Goal: Information Seeking & Learning: Learn about a topic

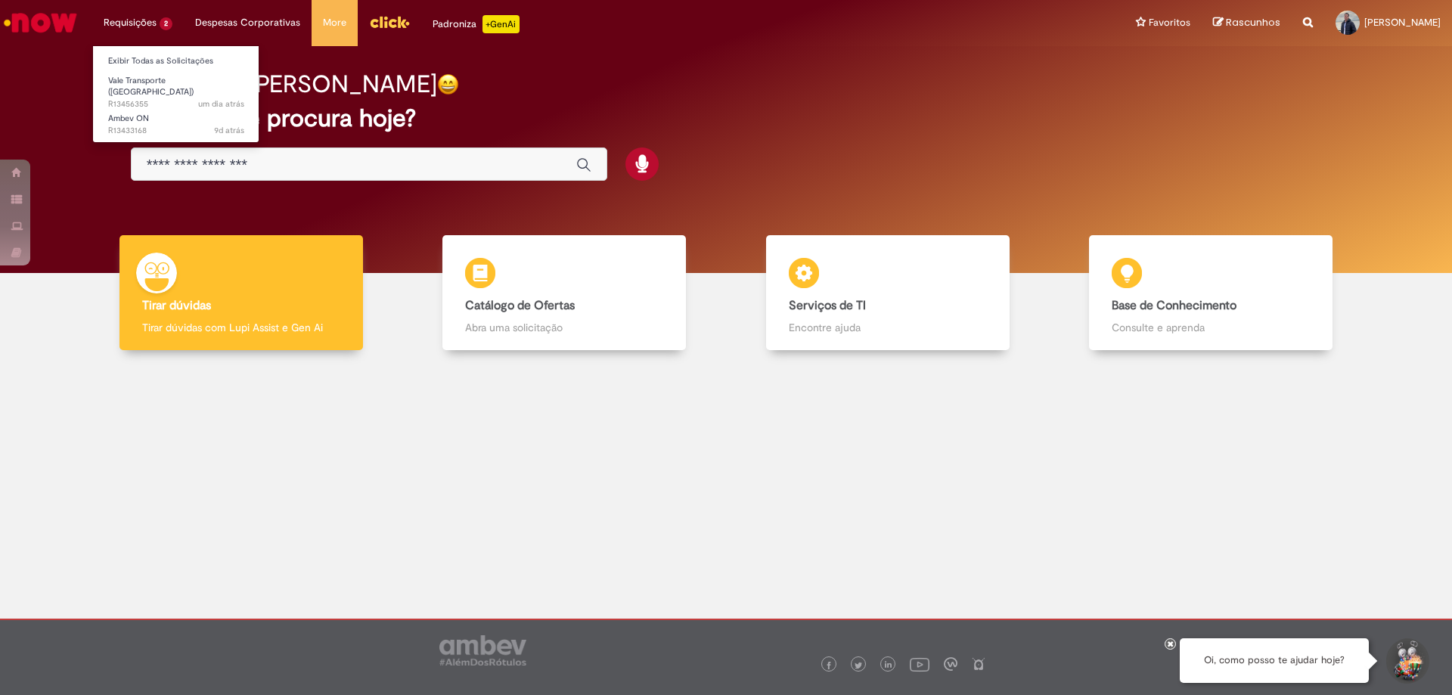
click at [116, 15] on li "Requisições 2 Exibir Todas as Solicitações Vale Transporte (VT) um dia atrás um…" at bounding box center [138, 22] width 92 height 45
click at [139, 98] on span "um dia atrás um dia atrás R13456355" at bounding box center [176, 104] width 136 height 12
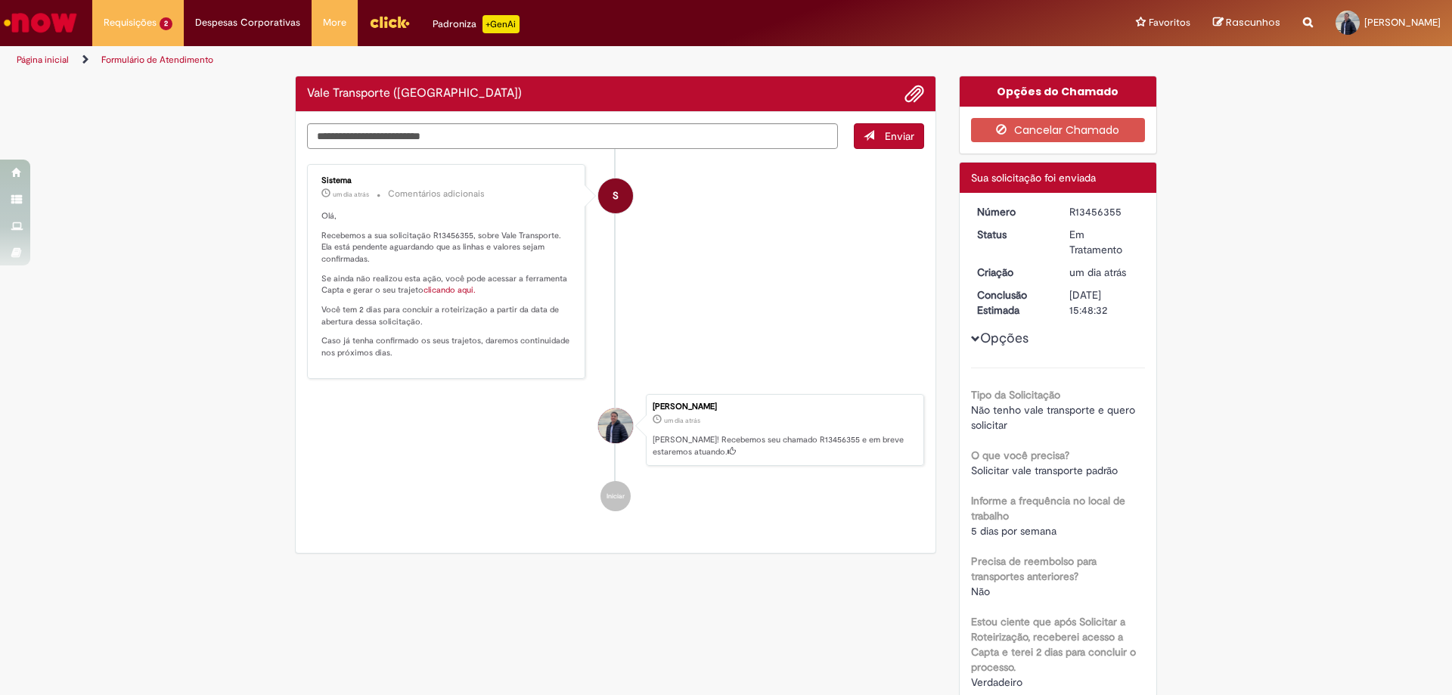
click at [497, 399] on li "[PERSON_NAME] um dia atrás um dia atrás [PERSON_NAME]! Recebemos seu chamado R1…" at bounding box center [615, 430] width 617 height 73
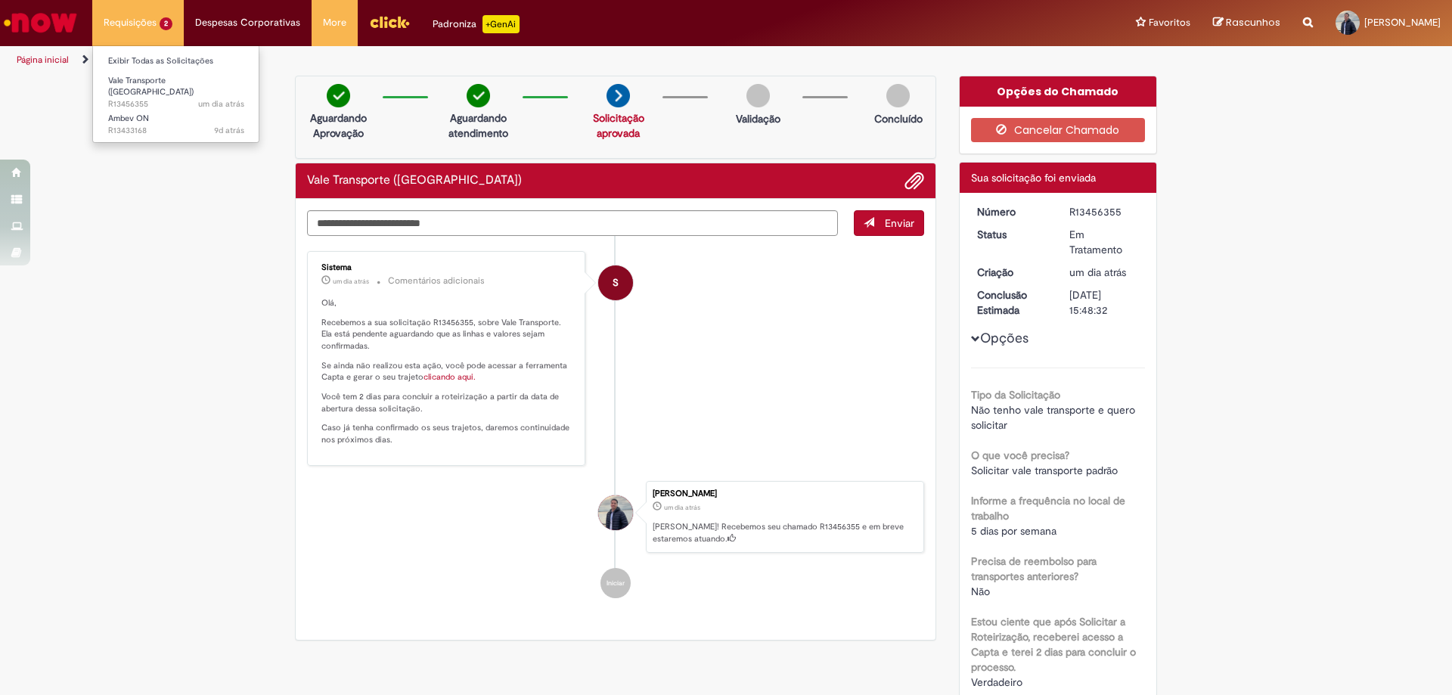
click at [143, 18] on li "Requisições 2 Exibir Todas as Solicitações Vale Transporte (VT) um dia atrás um…" at bounding box center [138, 22] width 92 height 45
click at [154, 110] on link "Ambev ON 9d atrás 9 dias atrás R13433168" at bounding box center [176, 124] width 166 height 28
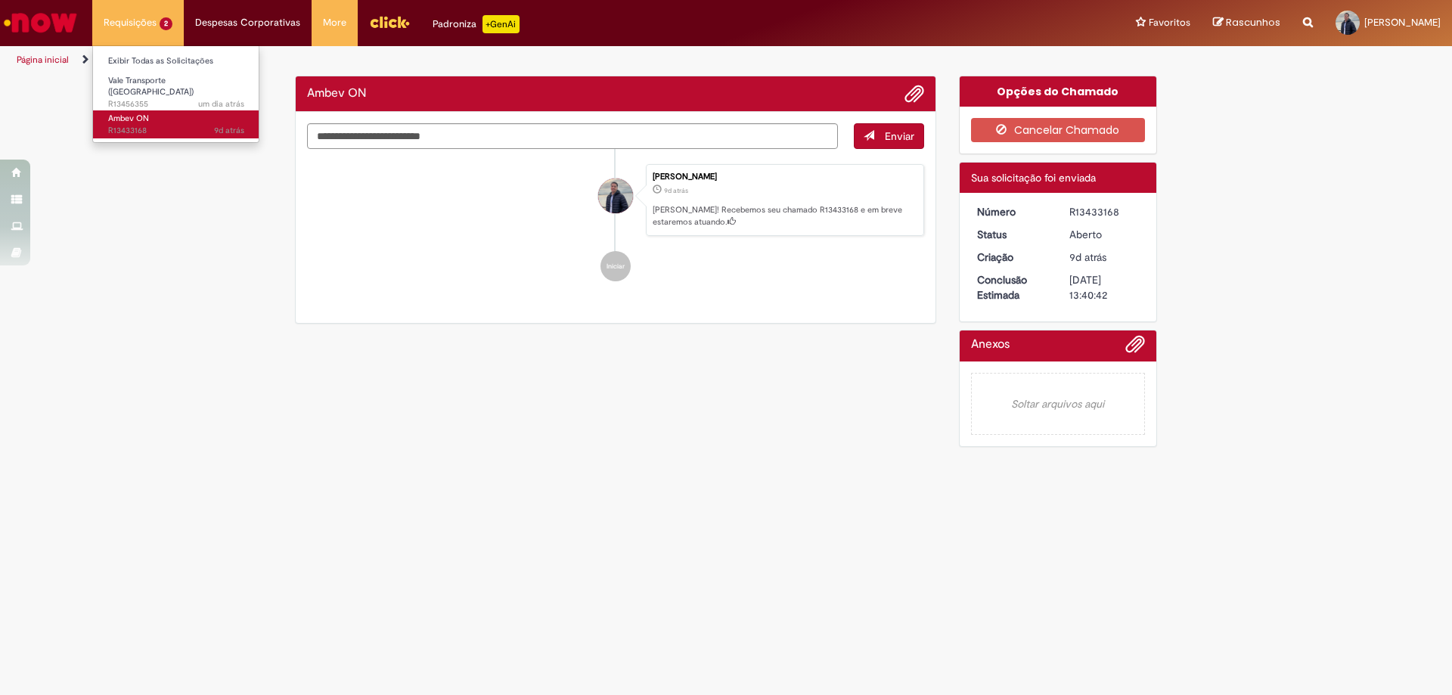
click at [154, 110] on link "Ambev ON 9d atrás 9 dias atrás R13433168" at bounding box center [176, 124] width 166 height 28
click at [175, 312] on div "Verificar Código de Barras Ambev ON Enviar [PERSON_NAME] 9d atrás 9 dias atrás …" at bounding box center [726, 265] width 1452 height 379
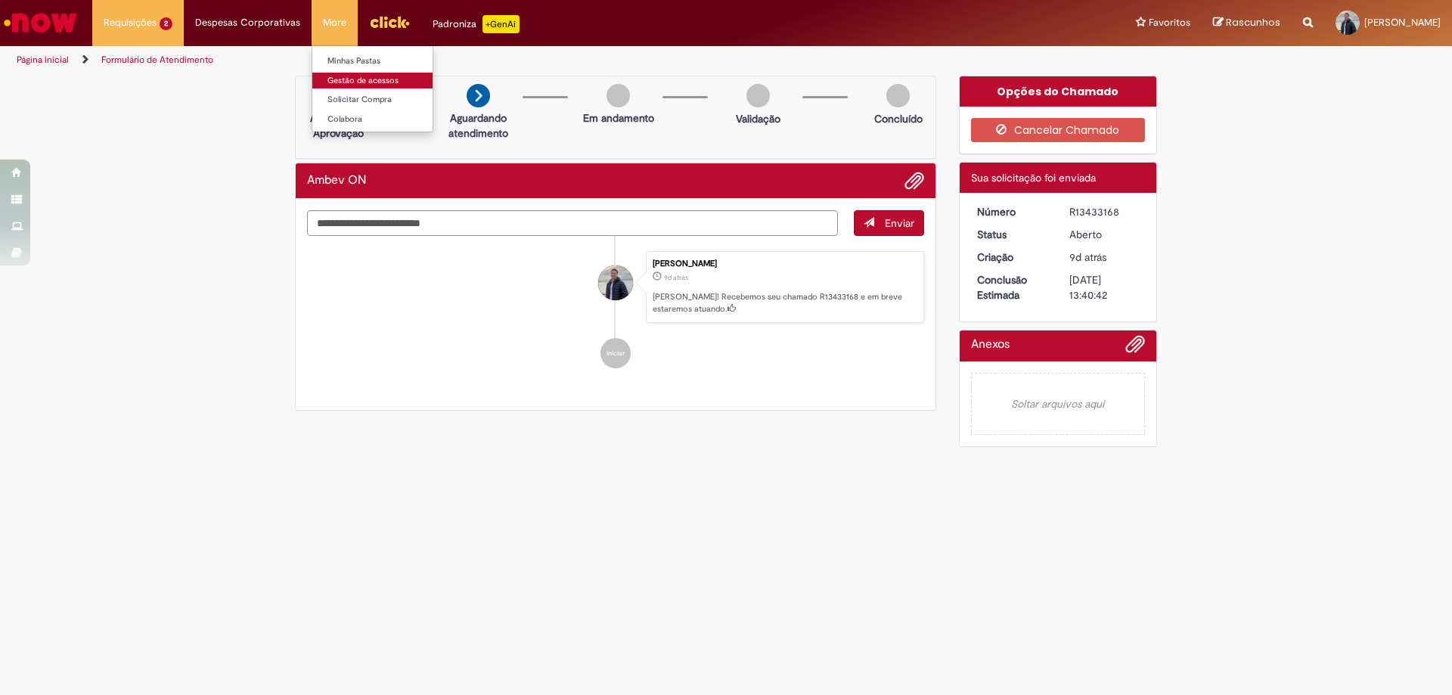
click at [343, 79] on link "Gestão de acessos" at bounding box center [395, 81] width 166 height 17
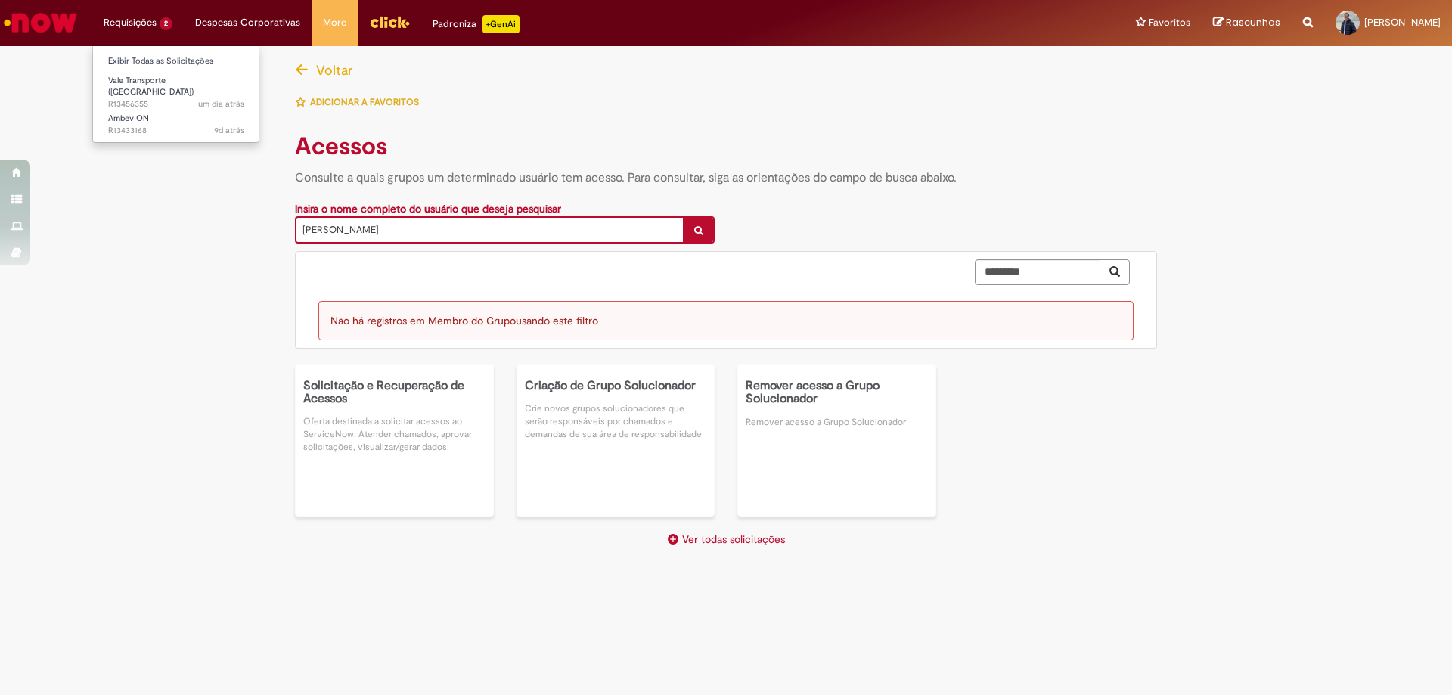
click at [138, 23] on li "Requisições 2 Exibir Todas as Solicitações Vale Transporte (VT) um dia atrás um…" at bounding box center [138, 22] width 92 height 45
click at [140, 23] on li "Requisições 2 Exibir Todas as Solicitações Vale Transporte (VT) um dia atrás um…" at bounding box center [138, 22] width 92 height 45
click at [129, 70] on li "Vale Transporte ([GEOGRAPHIC_DATA]) um dia atrás um dia atrás R13456355" at bounding box center [176, 88] width 166 height 36
click at [145, 61] on link "Exibir Todas as Solicitações" at bounding box center [176, 61] width 166 height 17
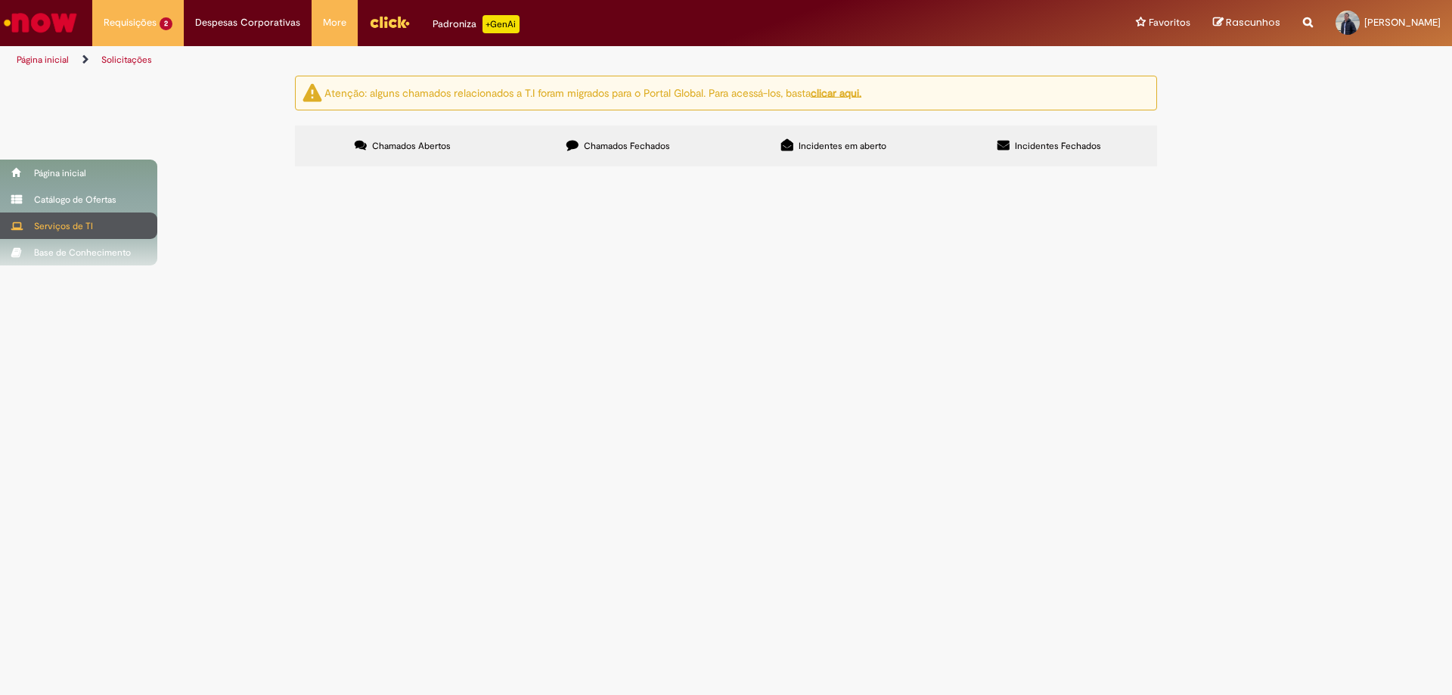
click at [17, 223] on span at bounding box center [16, 226] width 11 height 11
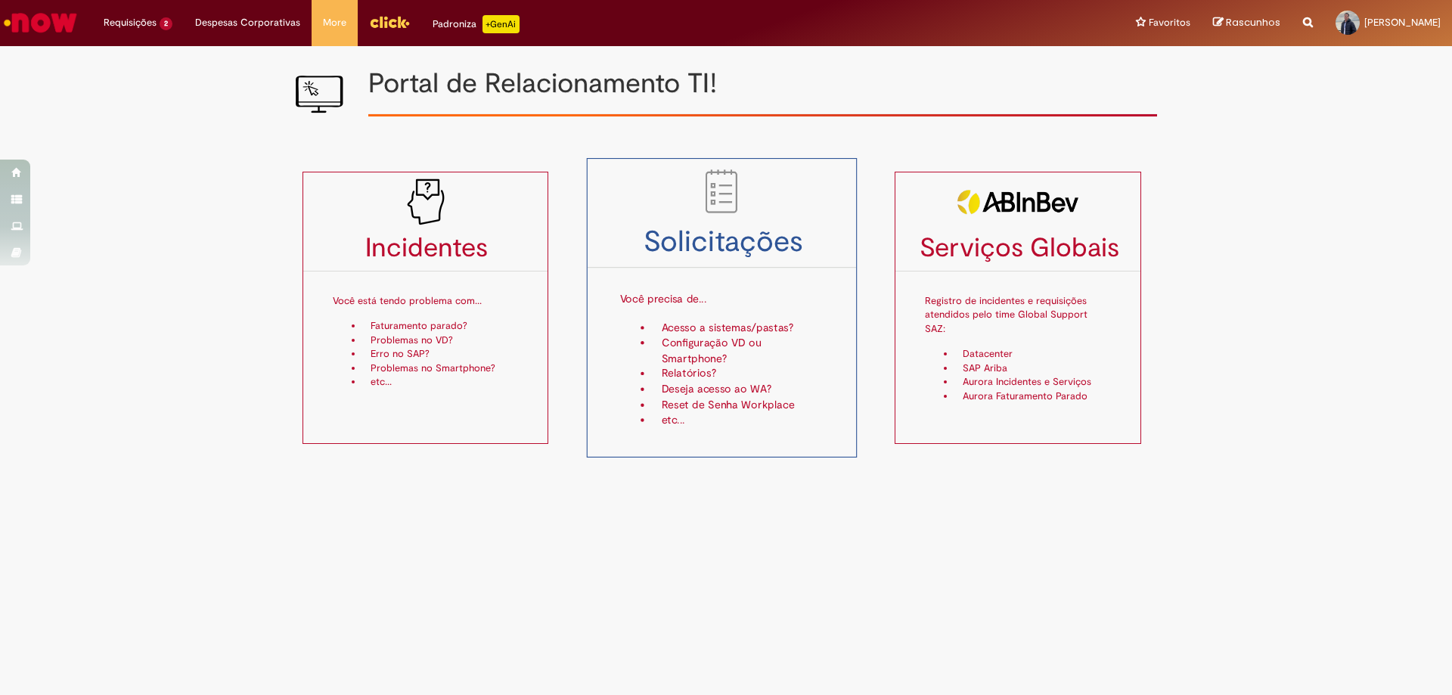
click at [718, 338] on li "Configuração VD ou Smartphone?" at bounding box center [738, 351] width 171 height 31
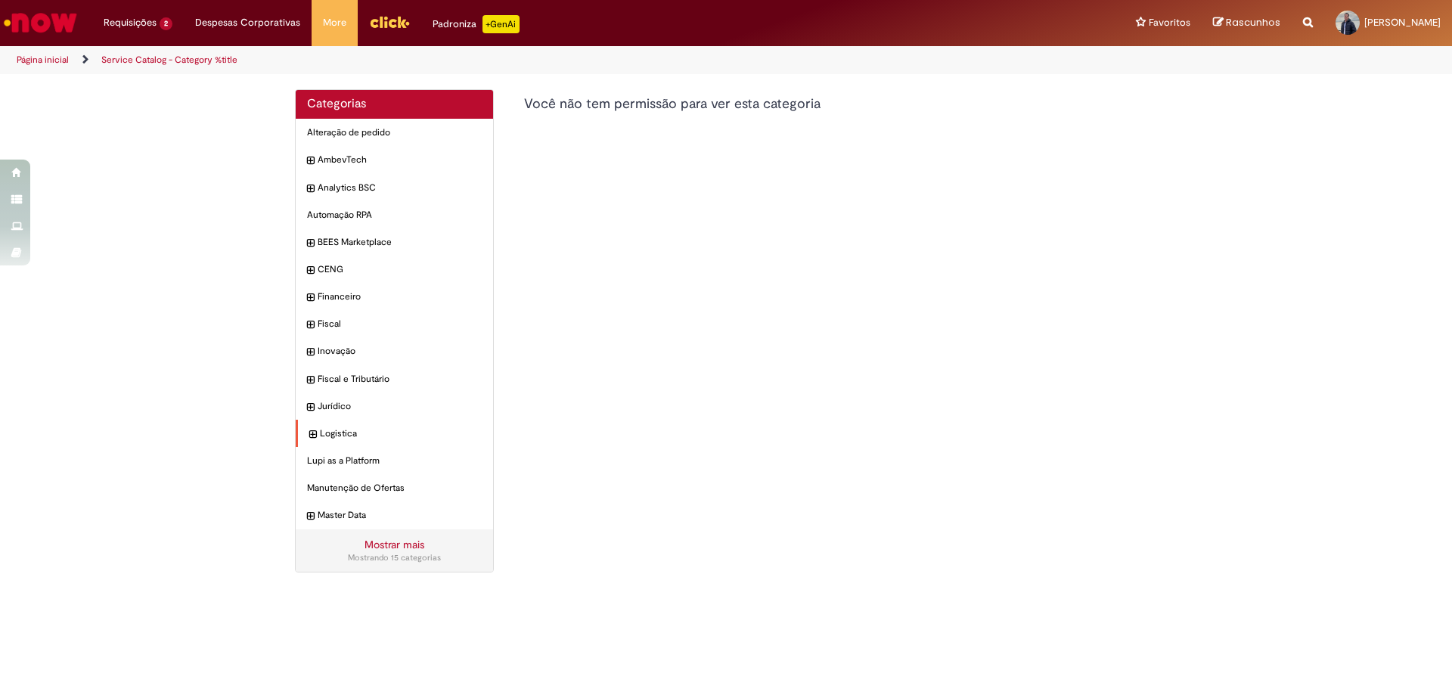
click at [330, 441] on div "Logistica Itens" at bounding box center [394, 434] width 197 height 28
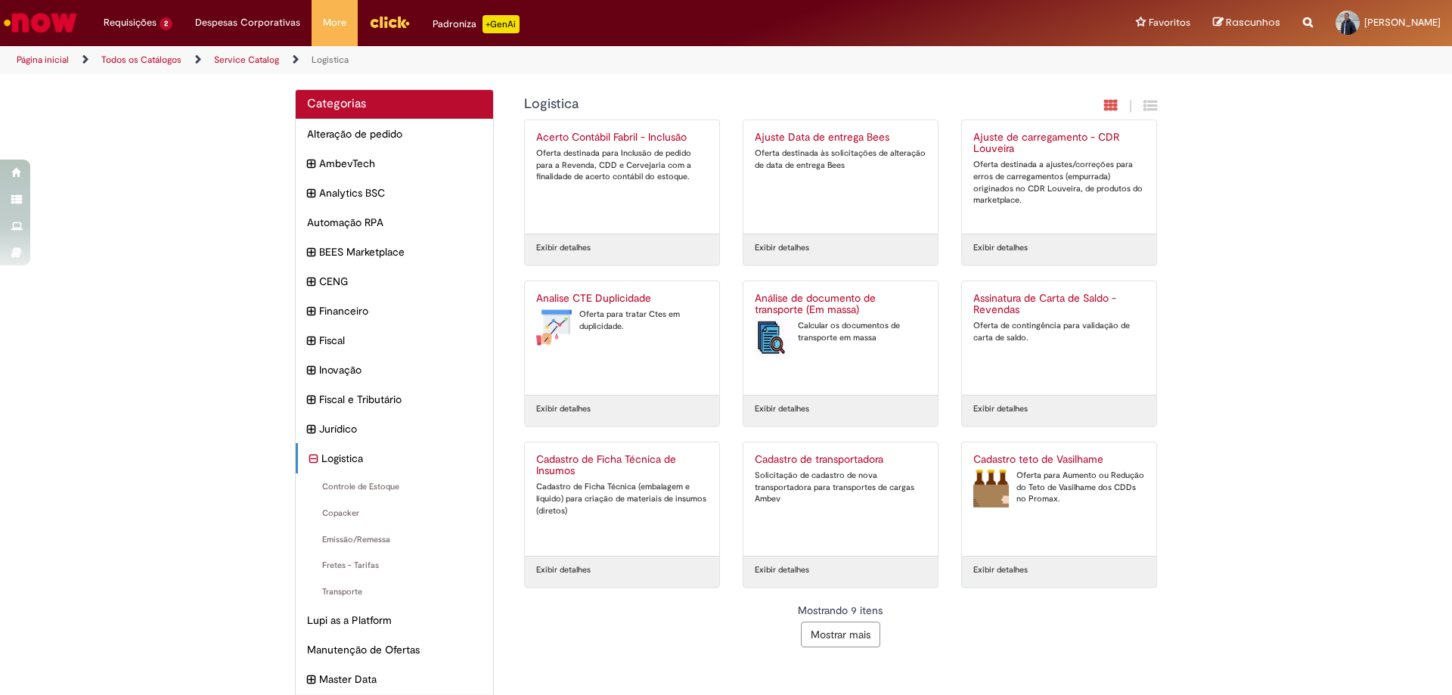
scroll to position [60, 0]
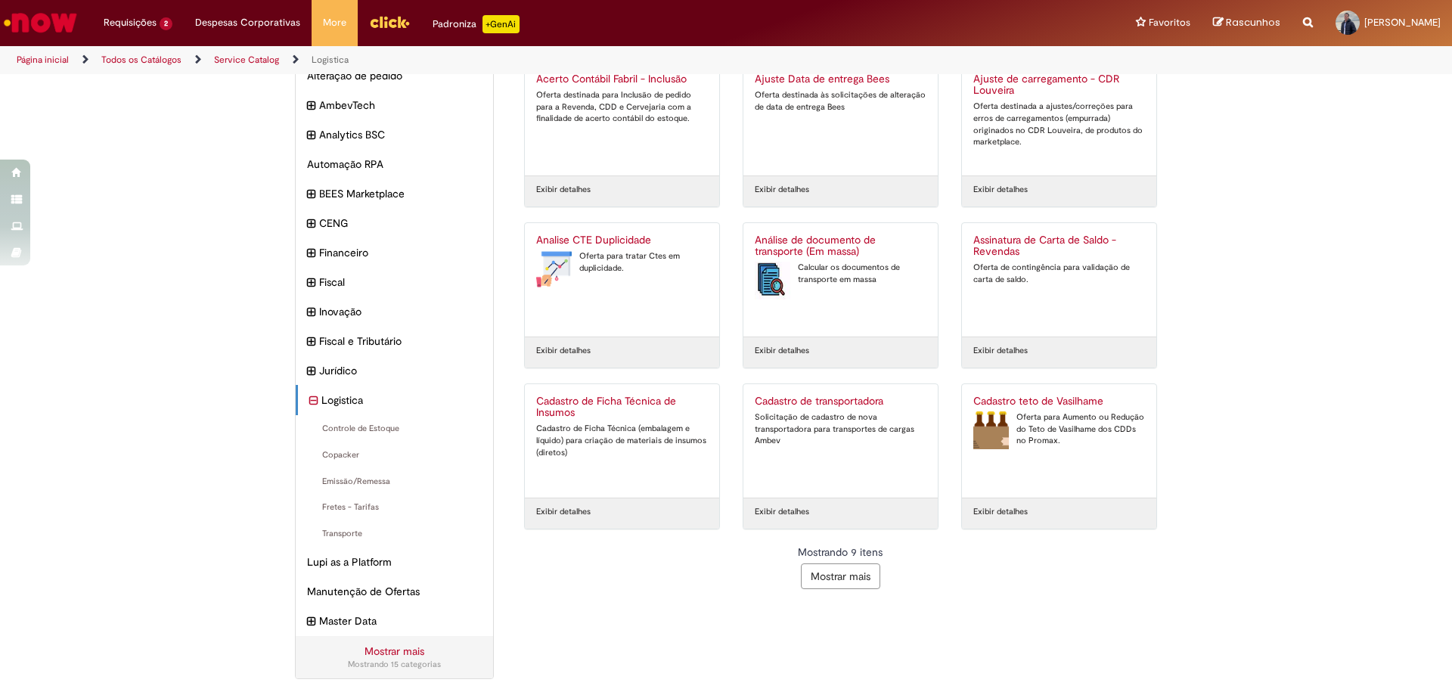
click at [869, 580] on button "Mostrar mais" at bounding box center [840, 576] width 79 height 26
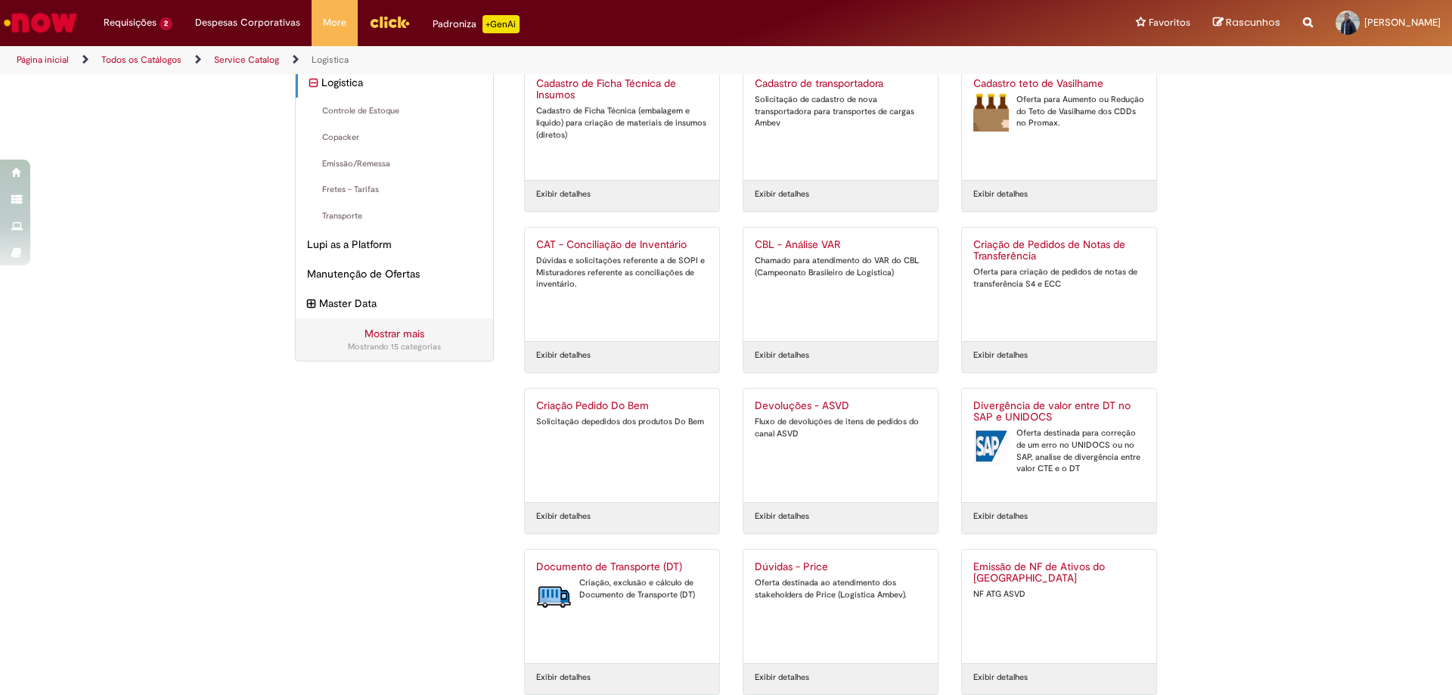
scroll to position [452, 0]
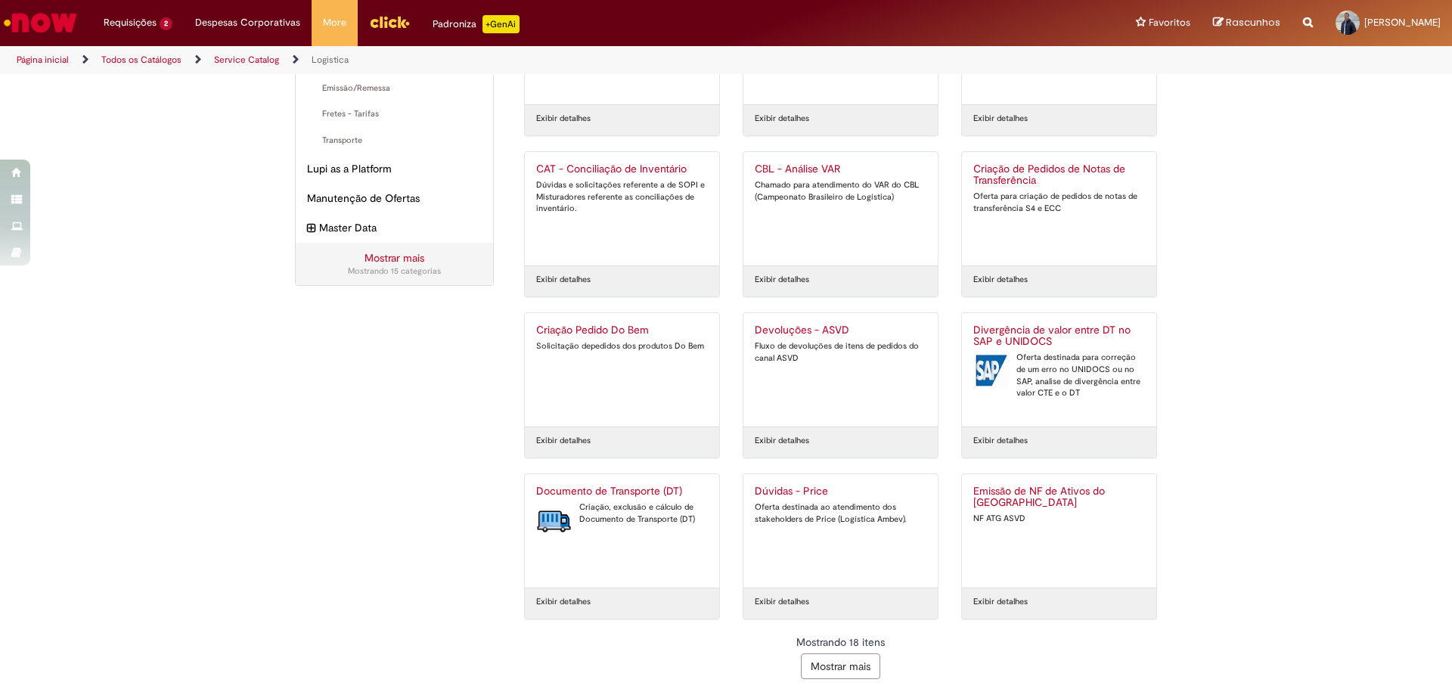
click at [820, 666] on button "Mostrar mais" at bounding box center [840, 666] width 79 height 26
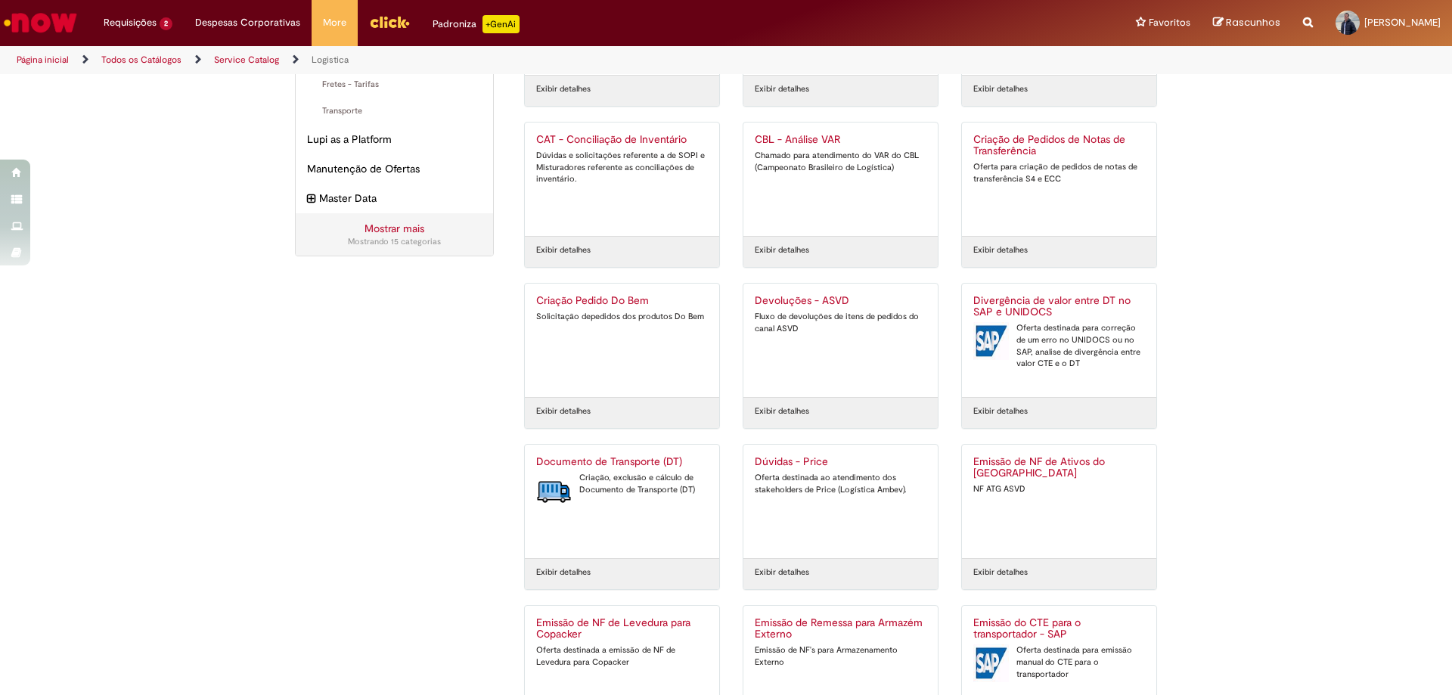
scroll to position [0, 0]
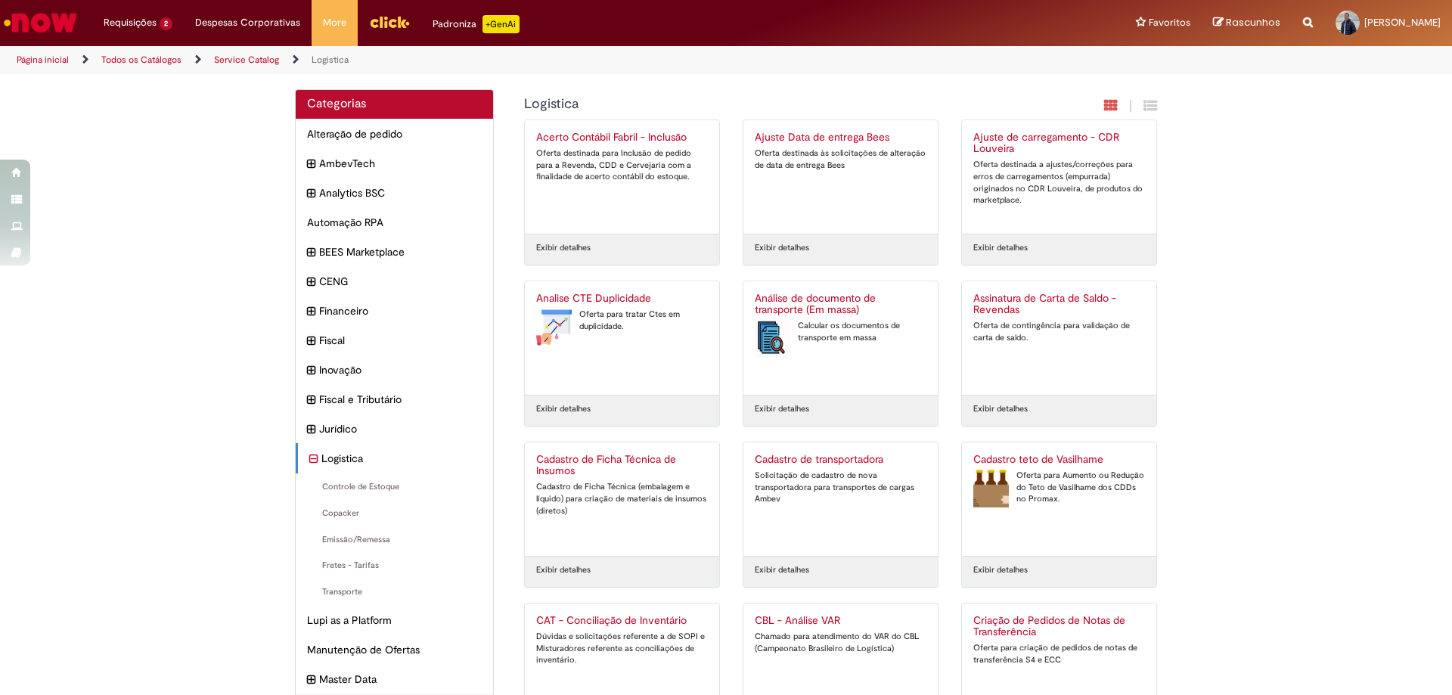
click at [20, 14] on img "Ir para a Homepage" at bounding box center [41, 23] width 78 height 30
